Goal: Transaction & Acquisition: Purchase product/service

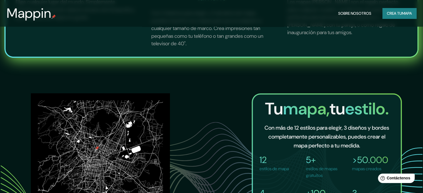
scroll to position [306, 0]
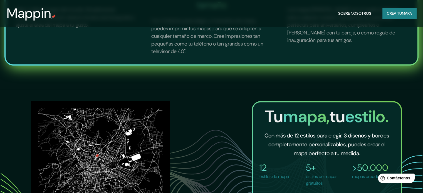
click at [389, 15] on font "Crea tu" at bounding box center [393, 13] width 15 height 5
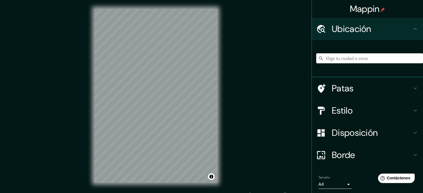
click at [233, 88] on div "Mappin Ubicación Patas Estilo Disposición Borde Elige un borde. Consejo : puede…" at bounding box center [211, 100] width 423 height 201
click at [235, 99] on div "Mappin Ubicación Patas Estilo Disposición Borde Elige un borde. Consejo : puede…" at bounding box center [211, 100] width 423 height 201
click at [244, 91] on div "Mappin Ubicación Patas Estilo Disposición Borde Elige un borde. Consejo : puede…" at bounding box center [211, 100] width 423 height 201
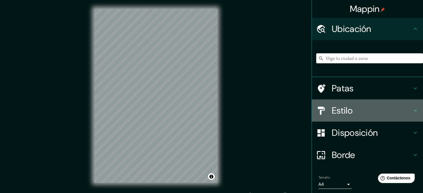
click at [376, 110] on h4 "Estilo" at bounding box center [371, 110] width 80 height 11
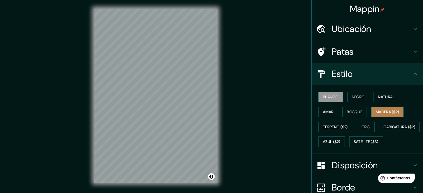
click at [380, 111] on font "Madera ($2)" at bounding box center [386, 111] width 23 height 5
click at [371, 49] on h4 "Patas" at bounding box center [371, 51] width 80 height 11
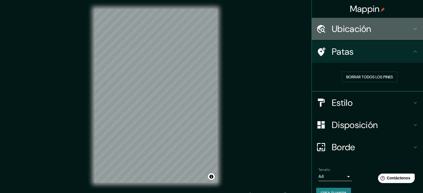
click at [368, 31] on h4 "Ubicación" at bounding box center [371, 28] width 80 height 11
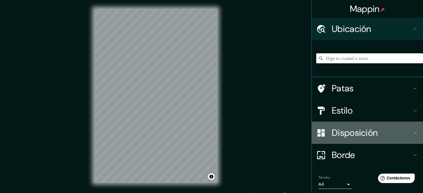
click at [357, 135] on font "Disposición" at bounding box center [354, 133] width 46 height 12
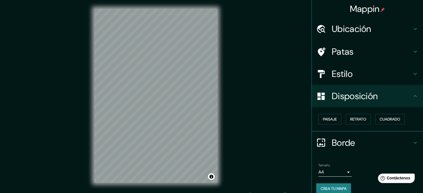
click at [356, 142] on h4 "Borde" at bounding box center [371, 142] width 80 height 11
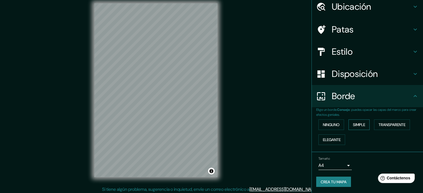
scroll to position [7, 0]
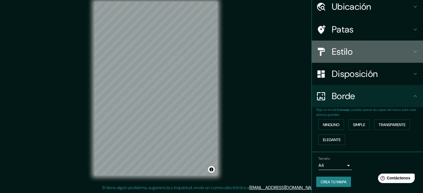
click at [371, 48] on h4 "Estilo" at bounding box center [371, 51] width 80 height 11
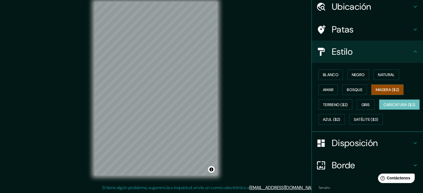
click at [383, 107] on font "Caricatura ($2)" at bounding box center [399, 104] width 32 height 5
click at [353, 122] on font "Satélite ($3)" at bounding box center [365, 119] width 25 height 5
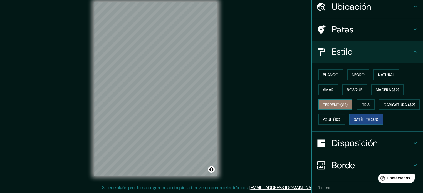
click at [340, 105] on font "Terreno ($2)" at bounding box center [335, 104] width 25 height 5
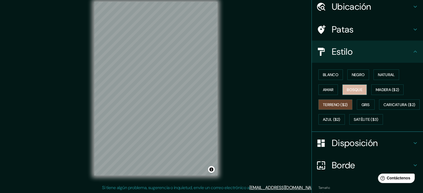
click at [348, 91] on font "Bosque" at bounding box center [354, 89] width 16 height 5
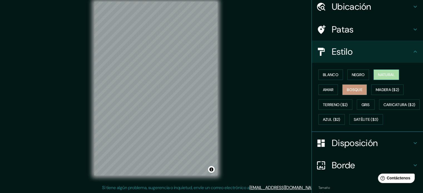
click at [378, 71] on font "Natural" at bounding box center [386, 74] width 17 height 7
click at [363, 71] on button "Negro" at bounding box center [358, 74] width 22 height 11
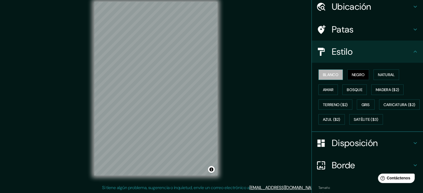
click at [332, 73] on font "Blanco" at bounding box center [331, 74] width 16 height 5
click at [323, 90] on font "Amar" at bounding box center [328, 89] width 11 height 5
click at [356, 74] on font "Negro" at bounding box center [357, 74] width 13 height 5
drag, startPoint x: 392, startPoint y: 68, endPoint x: 389, endPoint y: 74, distance: 6.5
click at [392, 69] on div "Blanco Negro Natural Amar Bosque Madera ($2) Terreno ($2) Gris Caricatura ($2) …" at bounding box center [369, 97] width 107 height 60
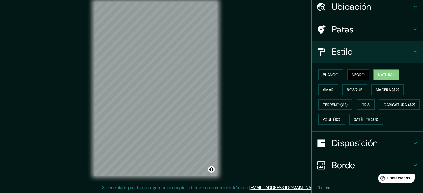
drag, startPoint x: 389, startPoint y: 74, endPoint x: 375, endPoint y: 75, distance: 13.4
click at [388, 74] on font "Natural" at bounding box center [386, 74] width 17 height 5
click at [329, 72] on font "Blanco" at bounding box center [331, 74] width 16 height 7
click at [387, 76] on font "Natural" at bounding box center [386, 74] width 17 height 5
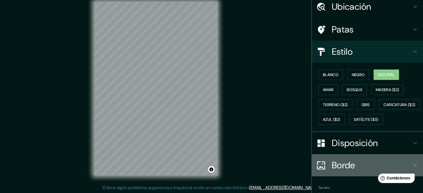
click at [351, 171] on h4 "Borde" at bounding box center [371, 165] width 80 height 11
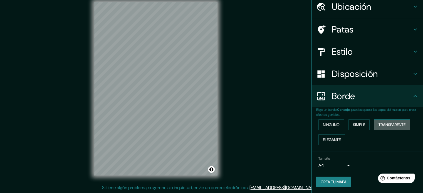
click at [390, 126] on font "Transparente" at bounding box center [391, 124] width 27 height 5
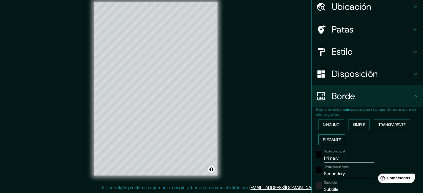
click at [332, 139] on font "Elegante" at bounding box center [332, 139] width 18 height 5
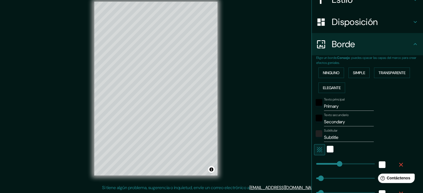
scroll to position [106, 0]
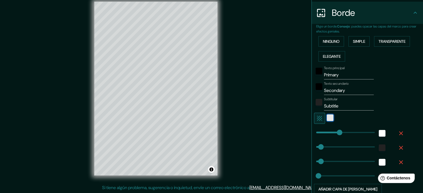
click at [327, 120] on div "blanco" at bounding box center [329, 117] width 7 height 7
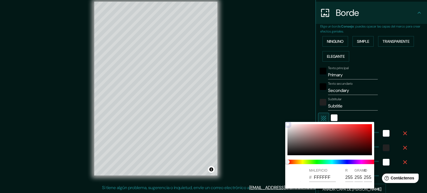
type input "177"
type input "35"
type input "18"
type input "C94D4D"
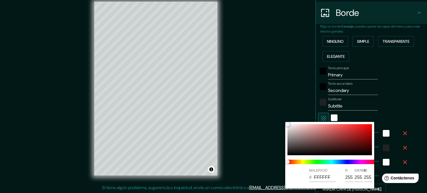
type input "201"
type input "77"
type input "177"
type input "35"
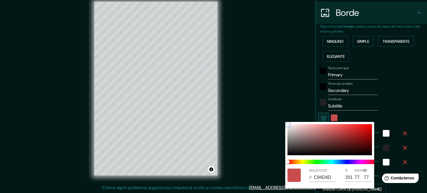
type input "35"
type input "18"
type input "CB4949"
type input "203"
type input "73"
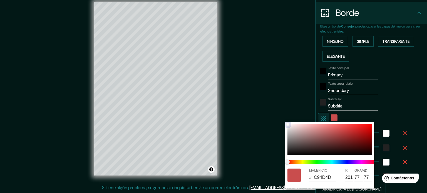
type input "73"
type input "177"
type input "35"
type input "18"
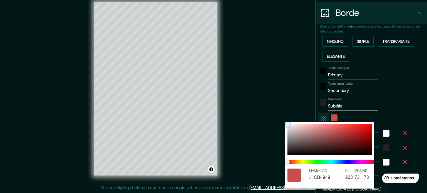
type input "CD4747"
type input "205"
type input "71"
type input "177"
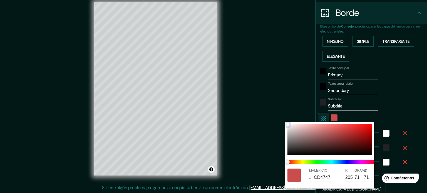
type input "35"
type input "18"
type input "D04545"
type input "208"
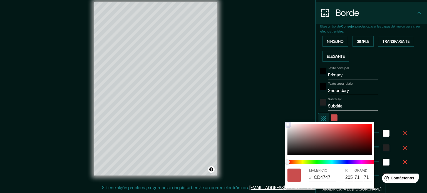
type input "69"
type input "177"
type input "35"
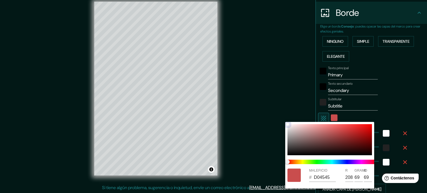
type input "18"
type input "D24141"
type input "210"
type input "65"
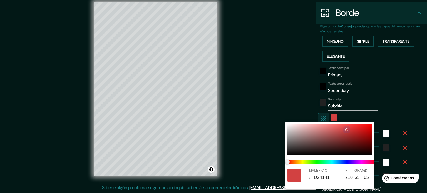
type input "177"
type input "35"
type input "18"
type input "D43F3F"
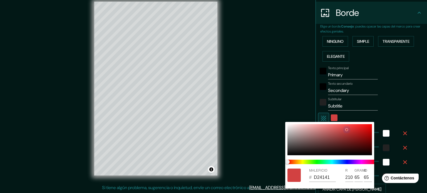
type input "212"
type input "63"
type input "177"
type input "35"
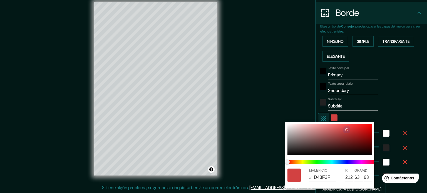
type input "35"
type input "18"
type input "DD3737"
type input "221"
type input "55"
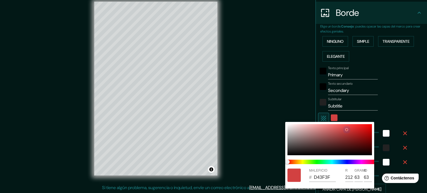
type input "55"
type input "177"
type input "35"
type input "18"
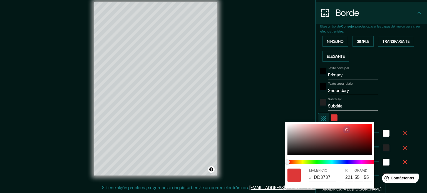
type input "DD3535"
type input "53"
type input "177"
type input "35"
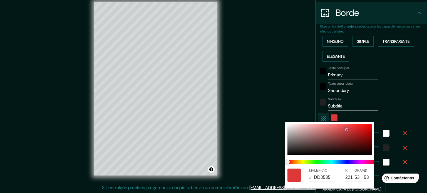
type input "35"
type input "18"
type input "177"
type input "35"
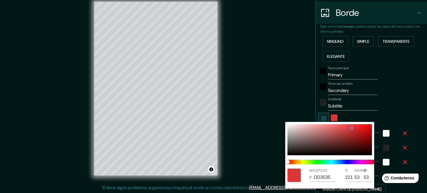
type input "18"
type input "D73434"
type input "215"
type input "52"
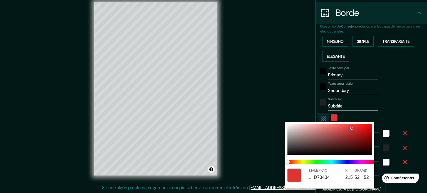
type input "177"
type input "35"
type input "18"
type input "BB3838"
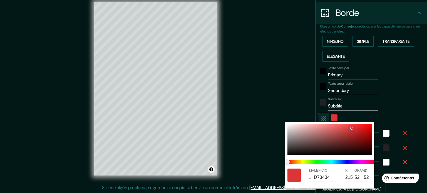
type input "187"
type input "56"
type input "177"
type input "35"
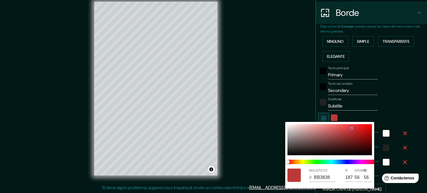
type input "35"
type input "18"
type input "B43A3A"
type input "180"
type input "58"
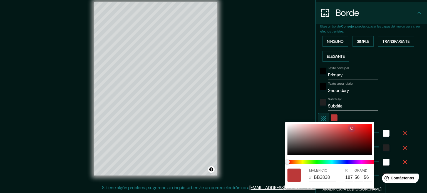
type input "58"
type input "177"
type input "35"
type input "18"
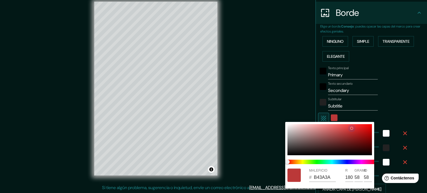
type input "964040"
type input "150"
type input "64"
type input "177"
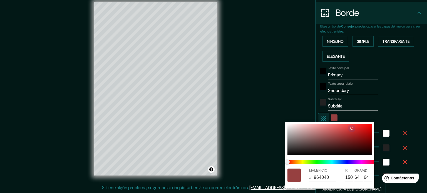
type input "35"
type input "18"
type input "8F4141"
type input "143"
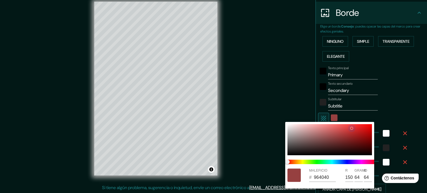
type input "65"
type input "177"
type input "35"
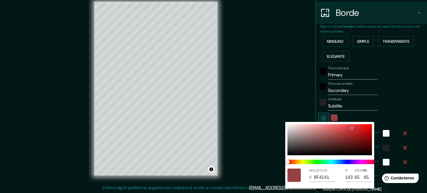
type input "18"
type input "7D4242"
type input "125"
type input "66"
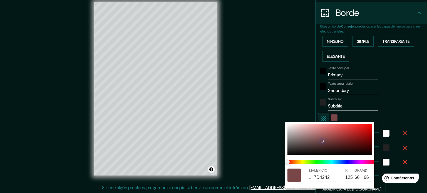
type input "177"
type input "35"
type input "18"
type input "764646"
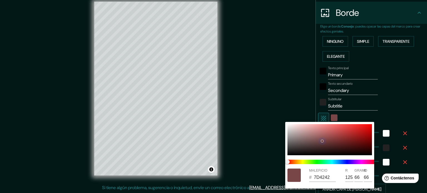
type input "118"
type input "70"
type input "177"
type input "35"
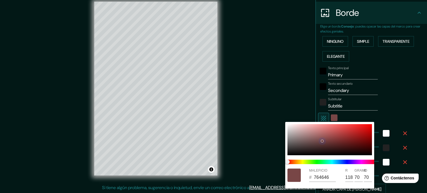
type input "35"
type input "18"
type input "684747"
type input "104"
type input "71"
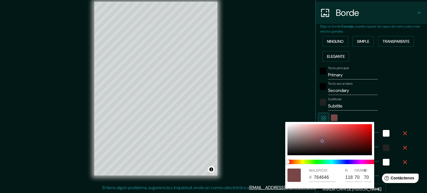
type input "71"
type input "177"
type input "35"
type input "18"
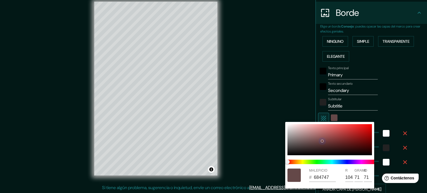
type input "614747"
type input "97"
type input "71"
type input "177"
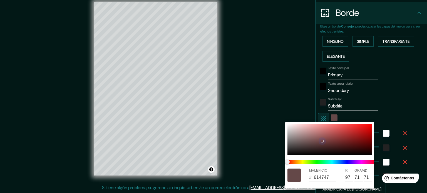
type input "35"
type input "18"
type input "614848"
type input "72"
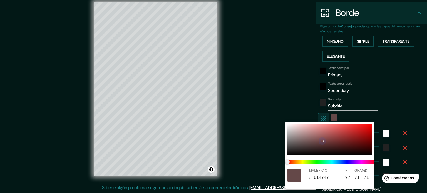
type input "72"
type input "177"
type input "35"
type input "18"
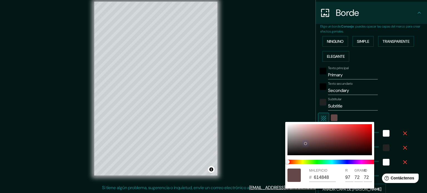
type input "615050"
type input "80"
type input "177"
type input "35"
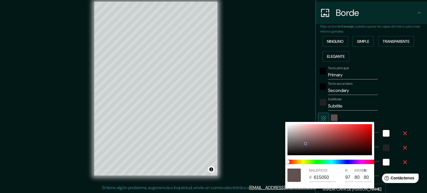
type input "35"
type input "18"
type input "615353"
type input "83"
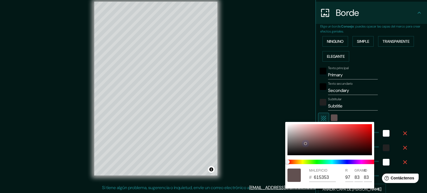
type input "177"
type input "35"
type input "18"
type input "716464"
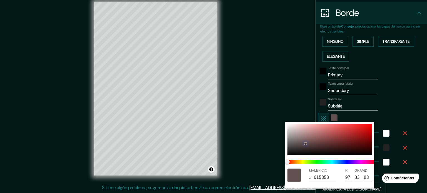
type input "113"
type input "100"
type input "177"
type input "35"
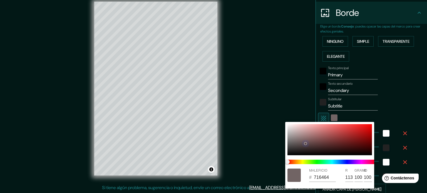
type input "35"
type input "18"
type input "7B6E6E"
type input "123"
type input "110"
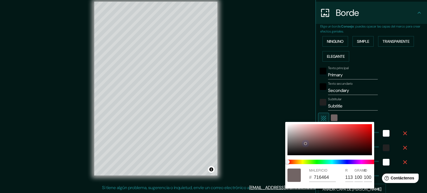
type input "110"
type input "177"
type input "35"
type input "18"
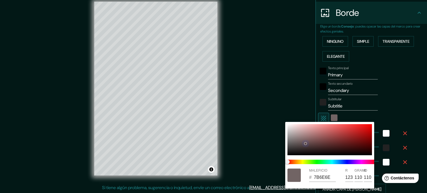
type input "867A7A"
type input "134"
type input "122"
type input "177"
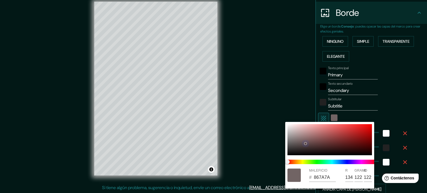
type input "35"
type input "18"
type input "8D8181"
type input "141"
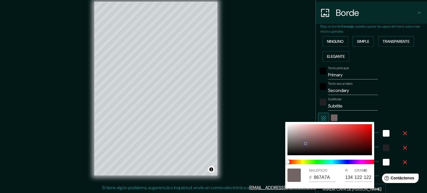
type input "129"
type input "177"
type input "35"
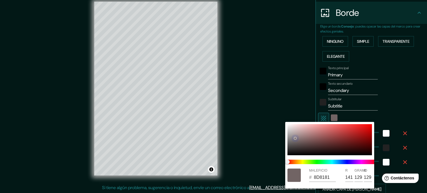
type input "18"
type input "968A8A"
type input "150"
type input "138"
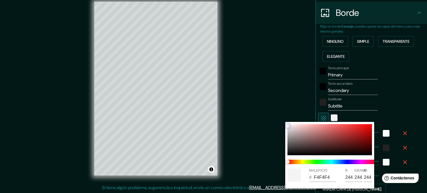
drag, startPoint x: 323, startPoint y: 137, endPoint x: 284, endPoint y: 123, distance: 41.3
click at [284, 123] on div "MALEFICIO # F4F4F4 R 244 GRAMO 244 B 244" at bounding box center [213, 96] width 427 height 193
click at [385, 94] on div at bounding box center [213, 96] width 427 height 193
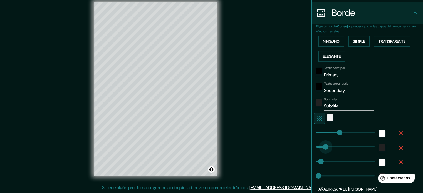
drag, startPoint x: 318, startPoint y: 146, endPoint x: 322, endPoint y: 141, distance: 6.1
click at [341, 73] on input "Primary" at bounding box center [349, 75] width 50 height 9
drag, startPoint x: 341, startPoint y: 73, endPoint x: 314, endPoint y: 75, distance: 27.1
click at [314, 75] on div "Texto principal Primary" at bounding box center [359, 72] width 91 height 13
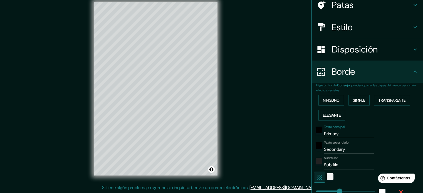
scroll to position [0, 0]
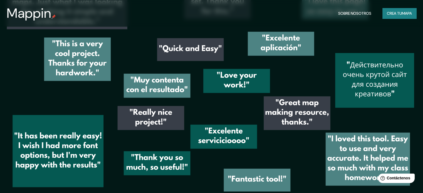
scroll to position [782, 0]
